Goal: Navigation & Orientation: Find specific page/section

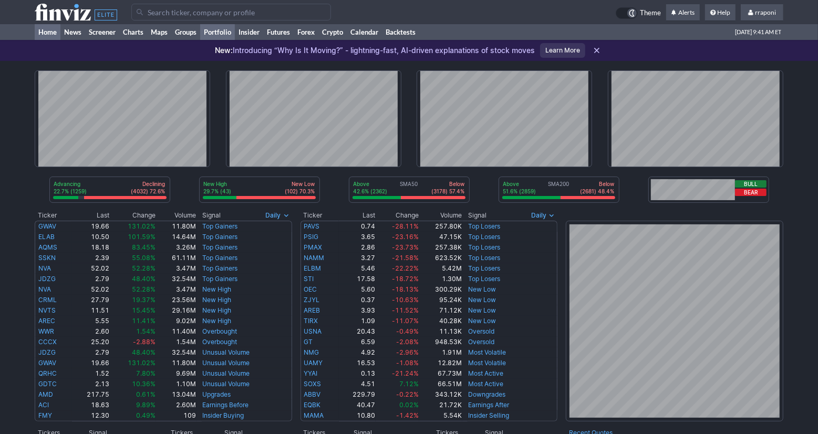
click at [225, 38] on link "Portfolio" at bounding box center [217, 32] width 35 height 16
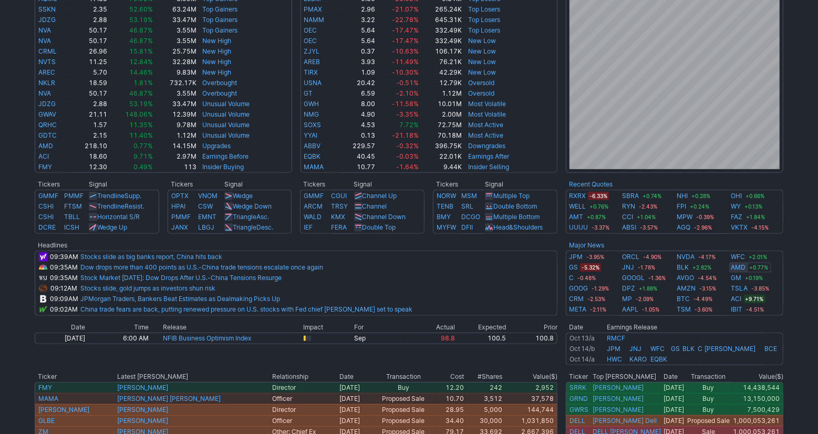
scroll to position [247, 0]
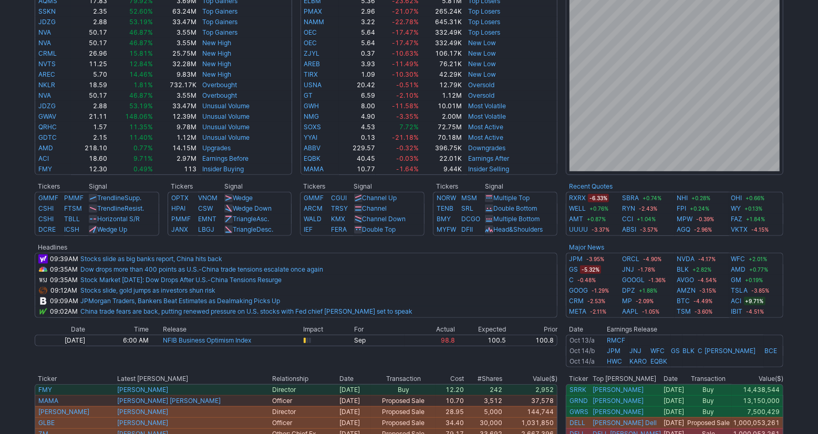
click at [802, 243] on div "Advancing 22.6% (1254) Declining (4051) 72.9% New High 28.6% (42) New Low (105)…" at bounding box center [409, 178] width 818 height 729
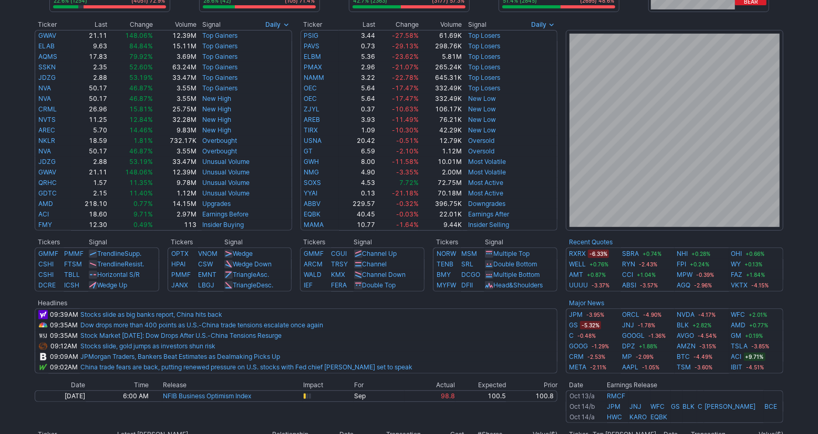
scroll to position [0, 0]
